Goal: Entertainment & Leisure: Consume media (video, audio)

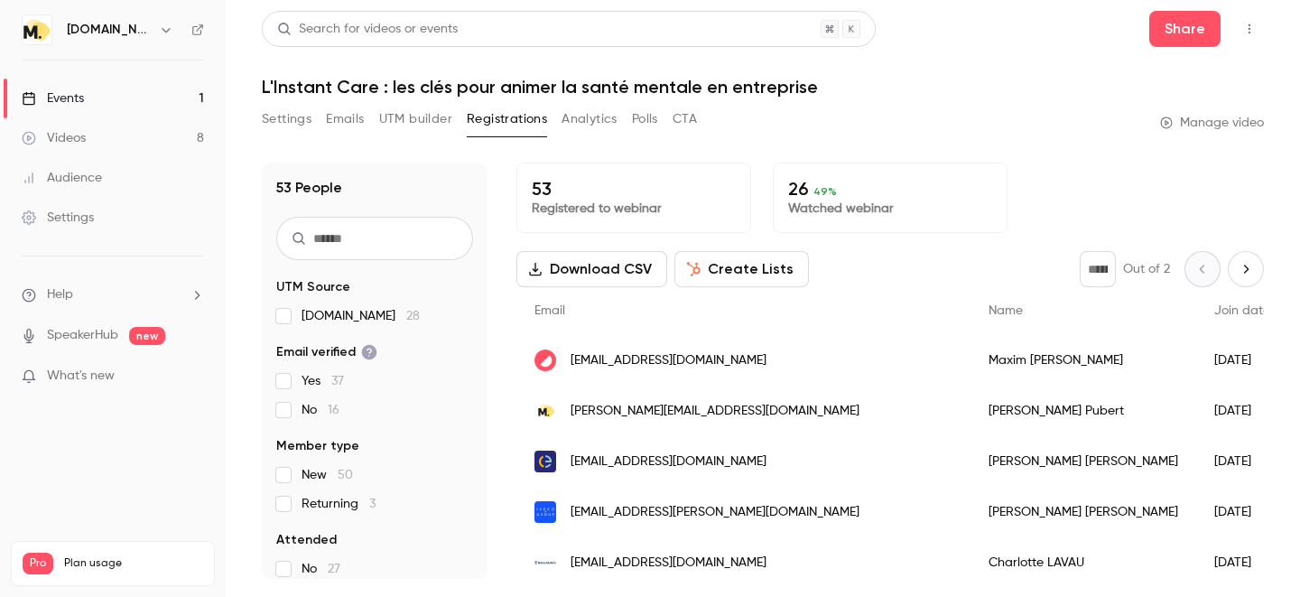
click at [86, 136] on div "Videos" at bounding box center [54, 138] width 64 height 18
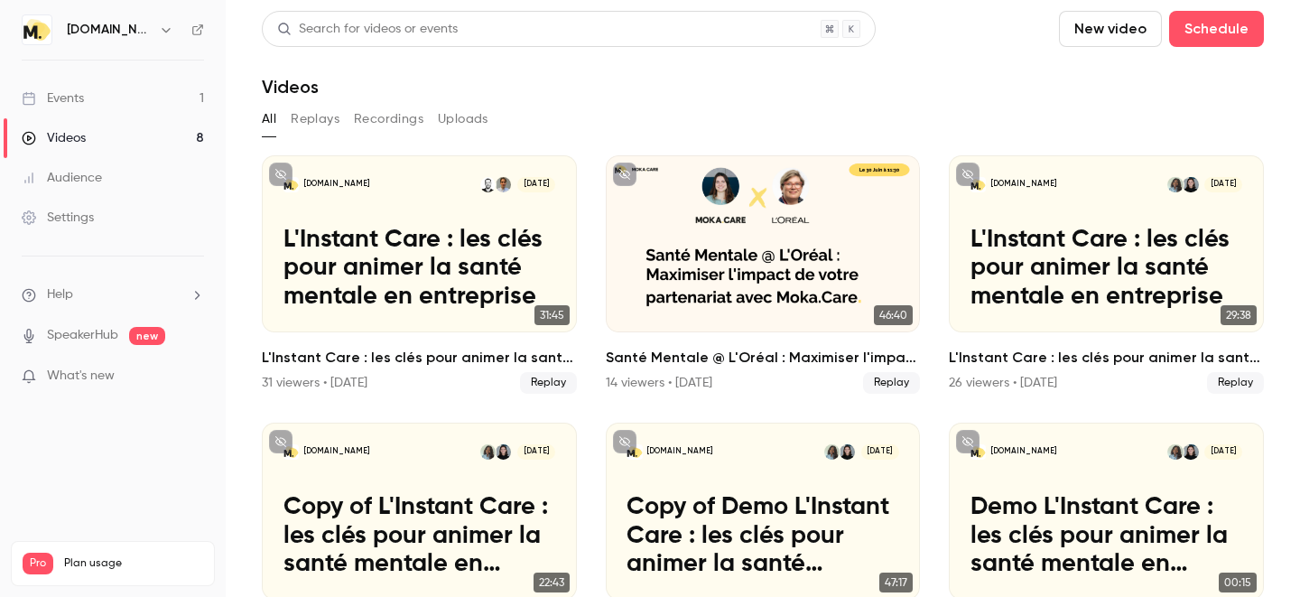
click at [309, 125] on button "Replays" at bounding box center [315, 119] width 49 height 29
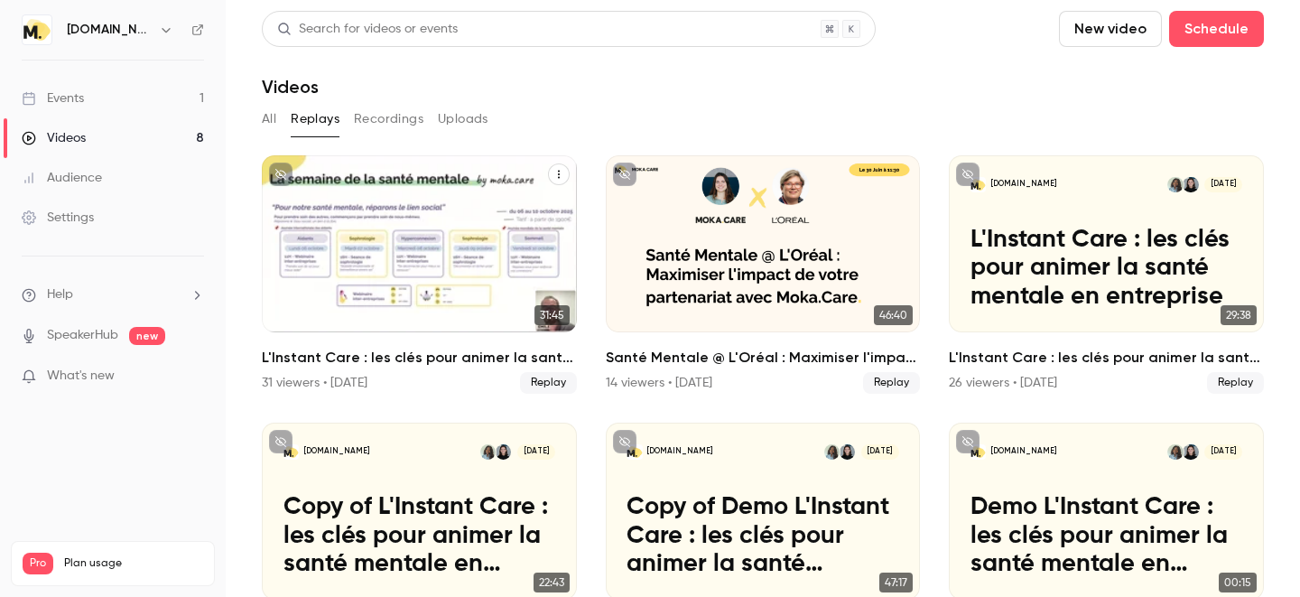
click at [343, 359] on h2 "L'Instant Care : les clés pour animer la santé mentale en entreprise" at bounding box center [419, 358] width 315 height 22
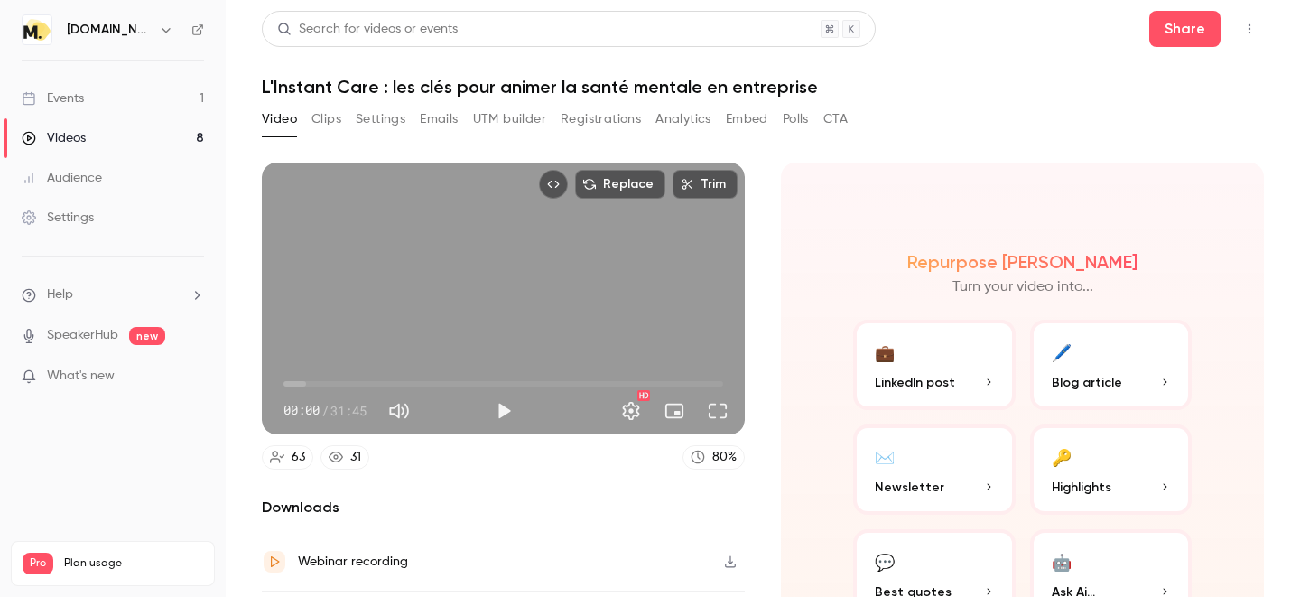
click at [334, 154] on div "Replace Trim 00:00 00:00 / 31:45 HD 63 31 80 % Downloads Webinar recording Loca…" at bounding box center [763, 346] width 1002 height 411
click at [1190, 35] on button "Share" at bounding box center [1185, 29] width 71 height 36
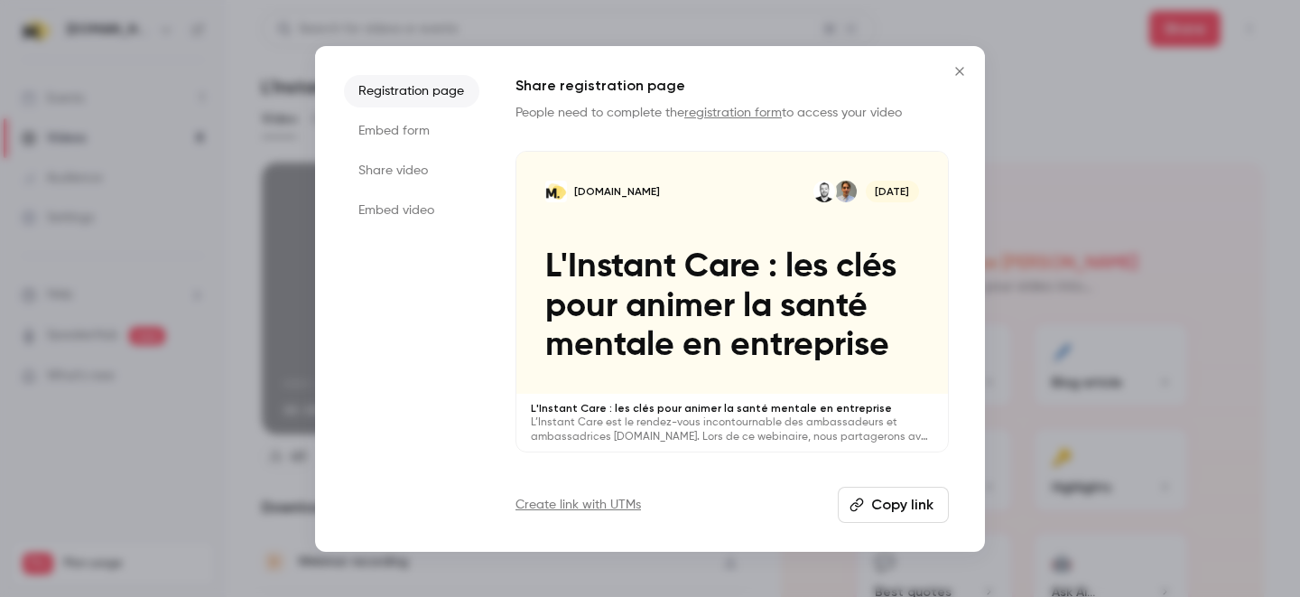
click at [863, 508] on icon "button" at bounding box center [857, 505] width 14 height 14
